Goal: Information Seeking & Learning: Learn about a topic

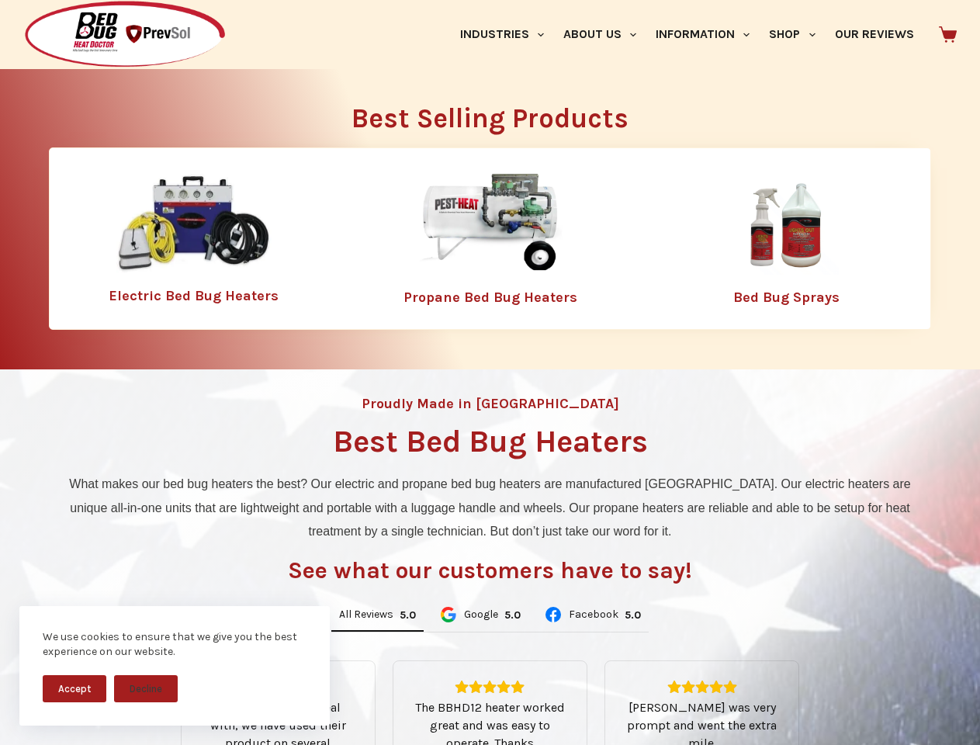
click at [490, 372] on div "Proudly Made in [GEOGRAPHIC_DATA] Best Bed Bug Heaters What makes our bed bug h…" at bounding box center [490, 652] width 980 height 566
click at [74, 688] on button "Accept" at bounding box center [75, 688] width 64 height 27
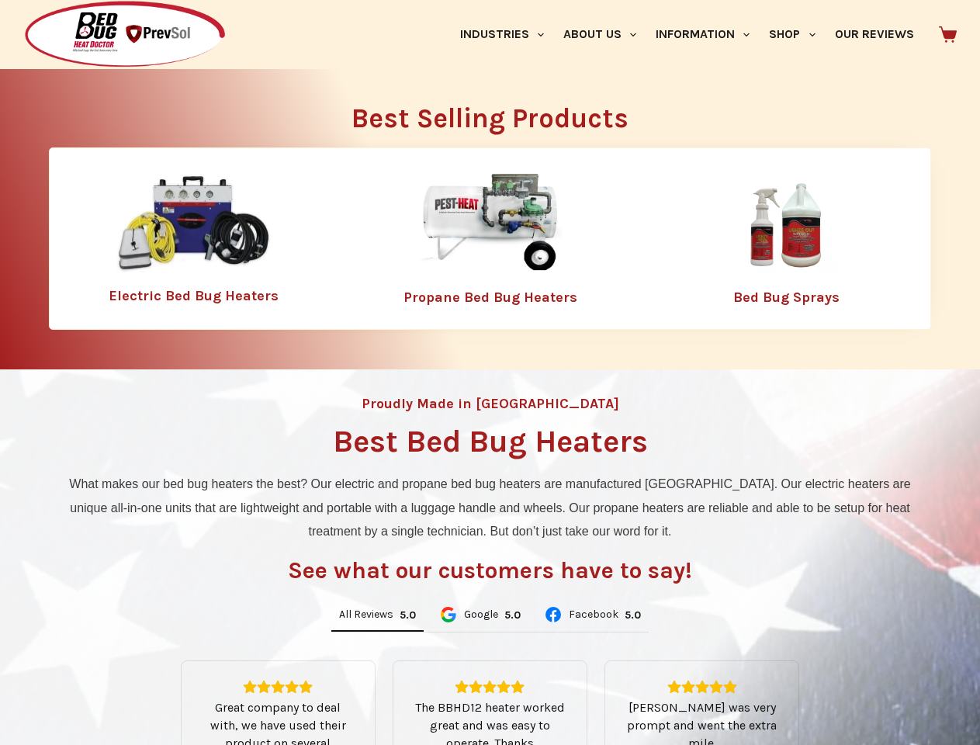
click at [146, 688] on button "Decline" at bounding box center [146, 700] width 64 height 27
click at [507, 34] on link "Industries" at bounding box center [501, 34] width 103 height 69
click at [606, 34] on link "About Us" at bounding box center [599, 34] width 92 height 69
click at [709, 34] on link "Information" at bounding box center [702, 34] width 113 height 69
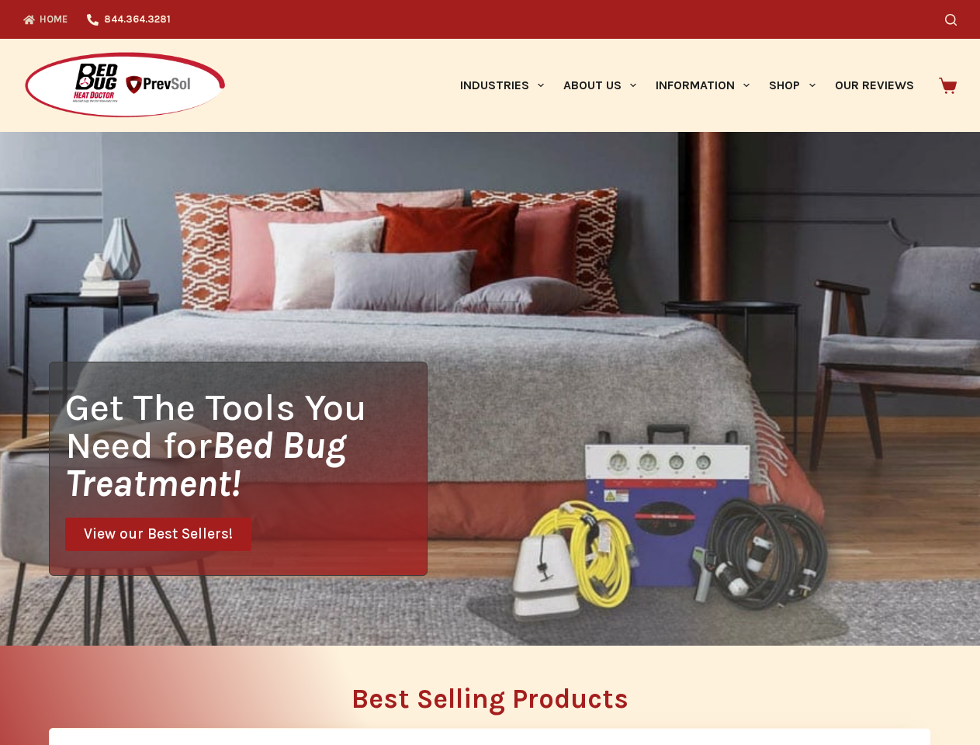
click at [377, 615] on div "Get The Tools You Need for Bed Bug Treatment! View our Best Sellers!" at bounding box center [490, 389] width 980 height 514
click at [479, 615] on div "Get The Tools You Need for Bed Bug Treatment! View our Best Sellers!" at bounding box center [490, 389] width 980 height 514
